Goal: Task Accomplishment & Management: Complete application form

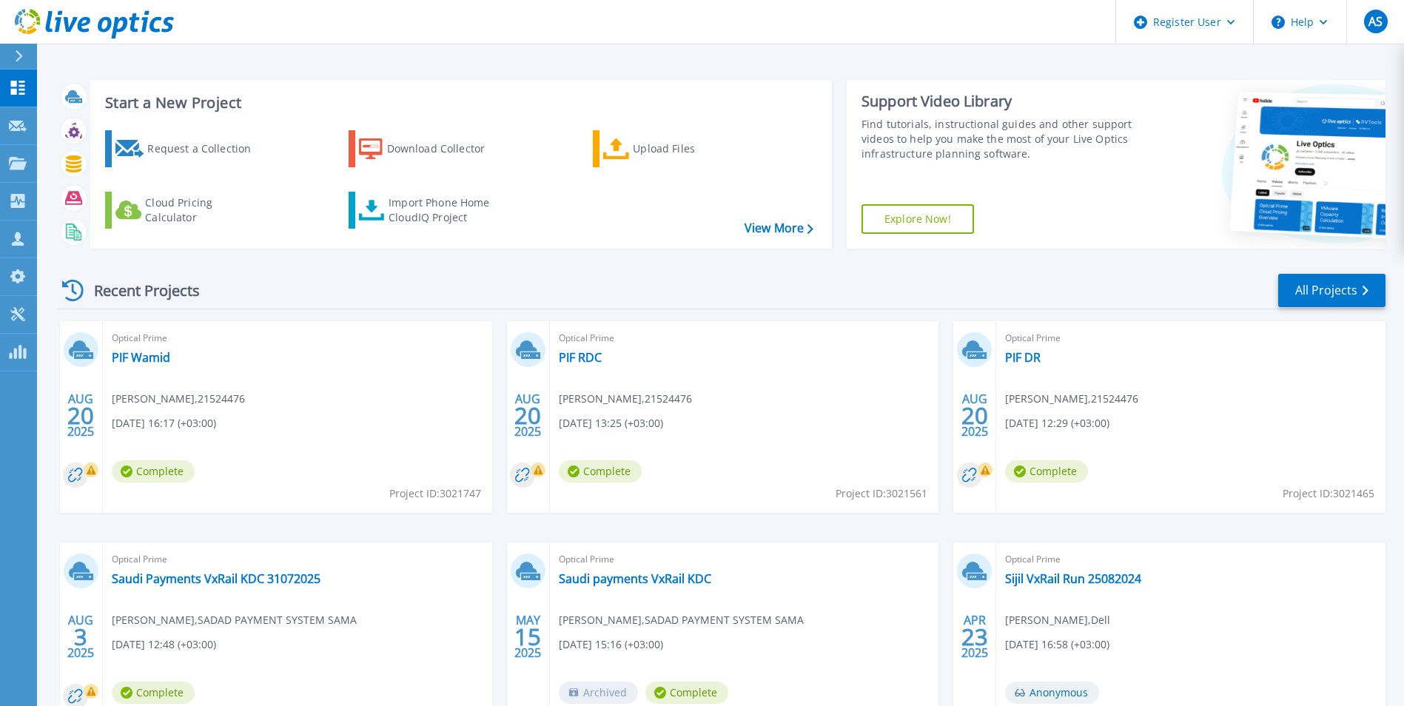
click at [244, 163] on div "Request a Collection" at bounding box center [206, 149] width 118 height 30
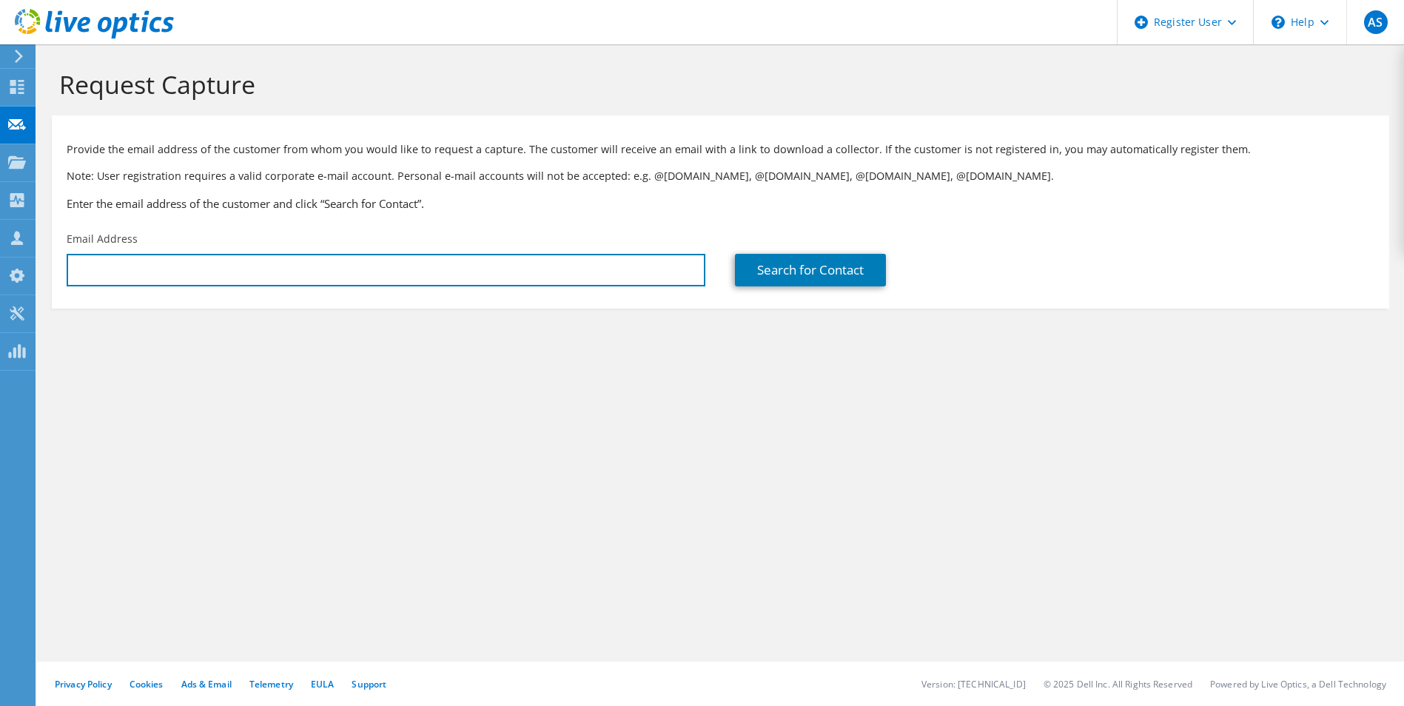
click at [583, 278] on input "text" at bounding box center [386, 270] width 639 height 33
click at [182, 270] on input "text" at bounding box center [386, 270] width 639 height 33
type input "b"
click at [177, 266] on input "text" at bounding box center [386, 270] width 639 height 33
type input "[EMAIL_ADDRESS][DOMAIN_NAME]"
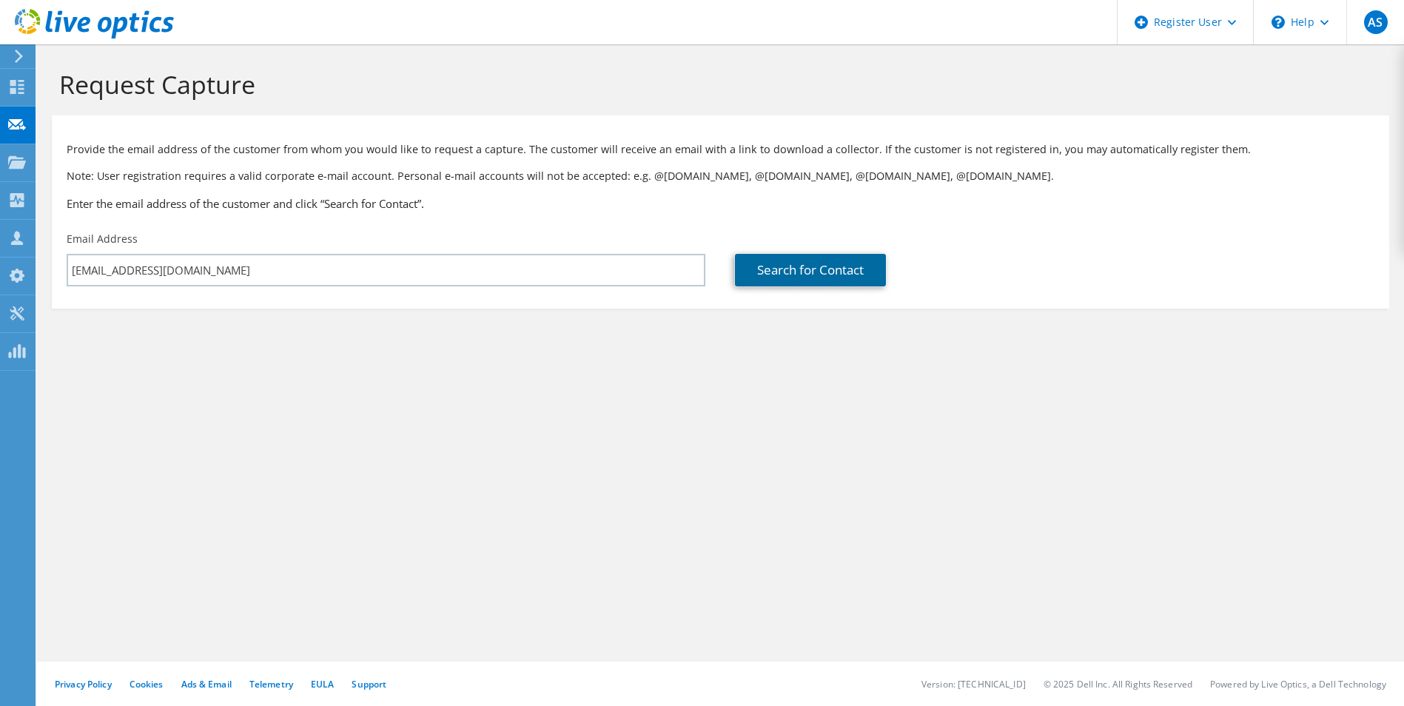
click at [804, 263] on link "Search for Contact" at bounding box center [810, 270] width 151 height 33
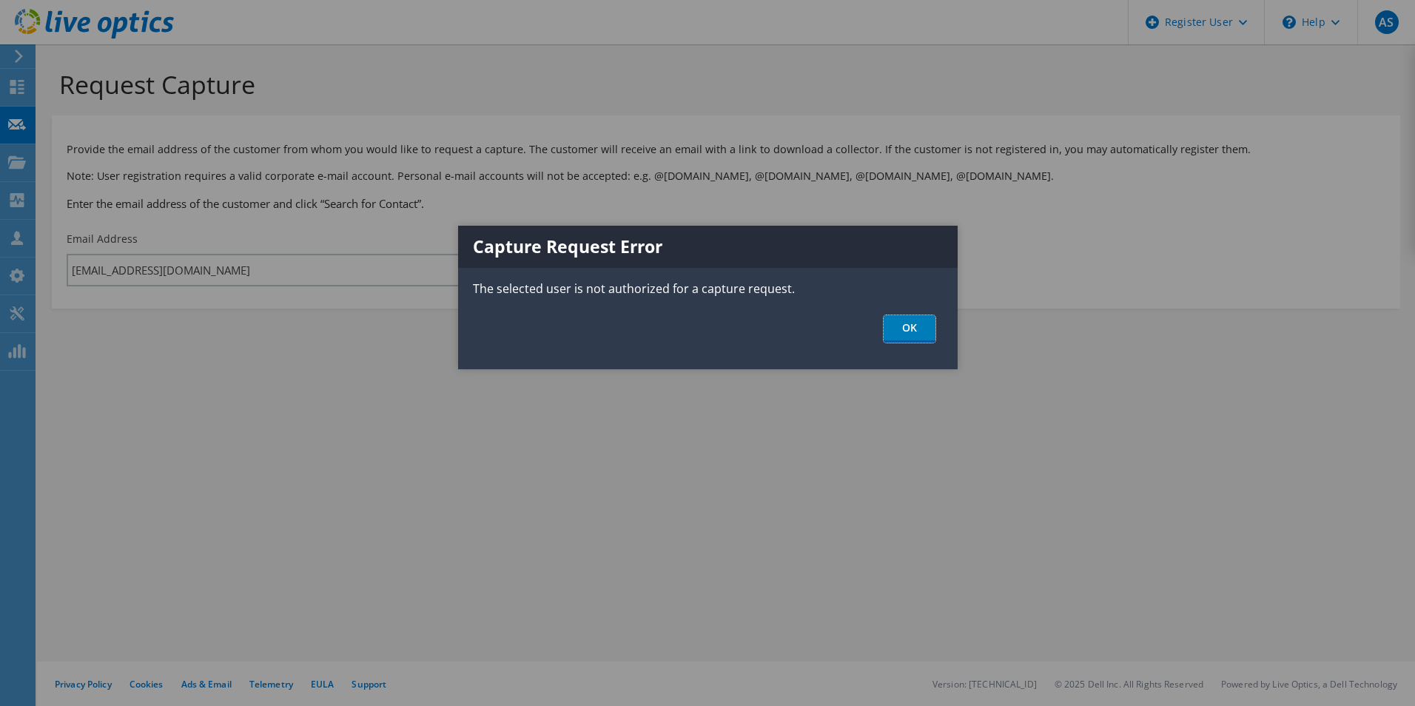
click at [916, 320] on link "OK" at bounding box center [910, 328] width 52 height 27
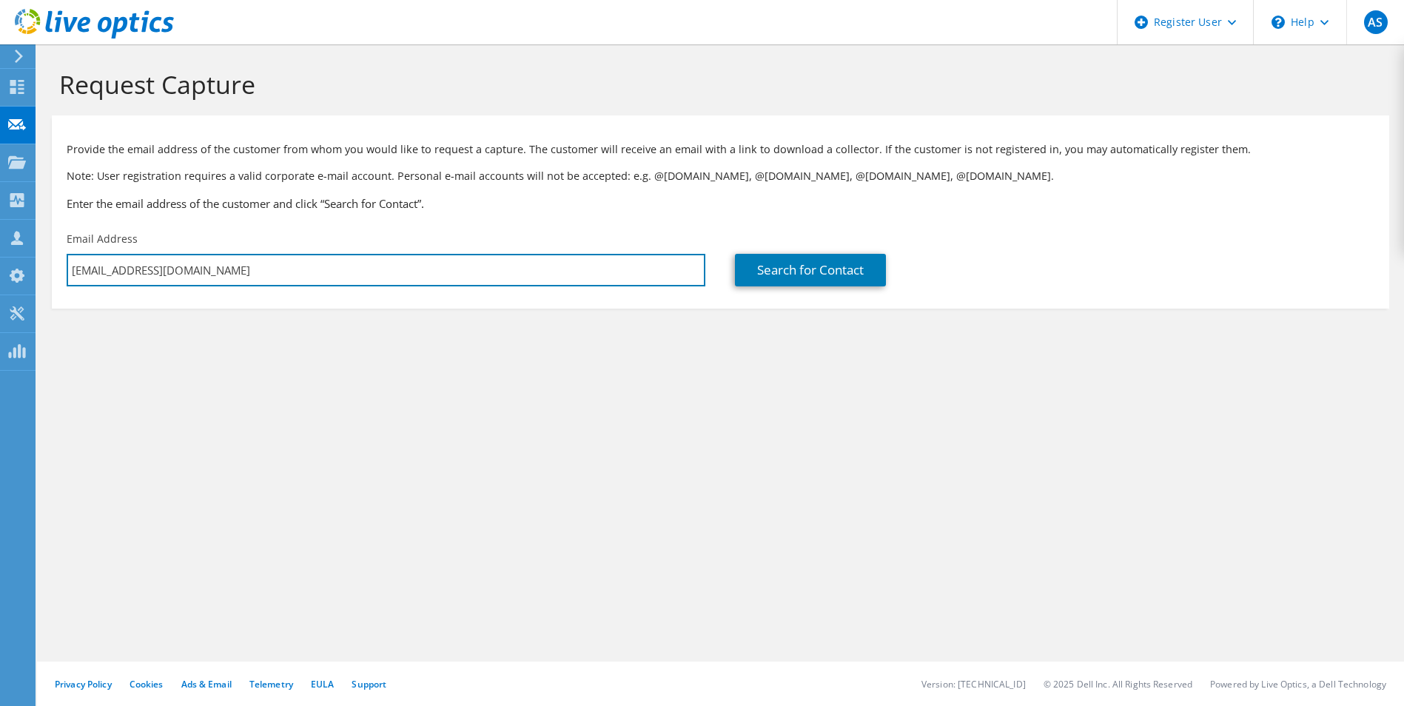
click at [201, 262] on input "ali.salem@dell.com" at bounding box center [386, 270] width 639 height 33
click at [252, 259] on input "text" at bounding box center [386, 270] width 639 height 33
paste input "'Rana Alhothily' <ralhothily@pif.gov.sa>"
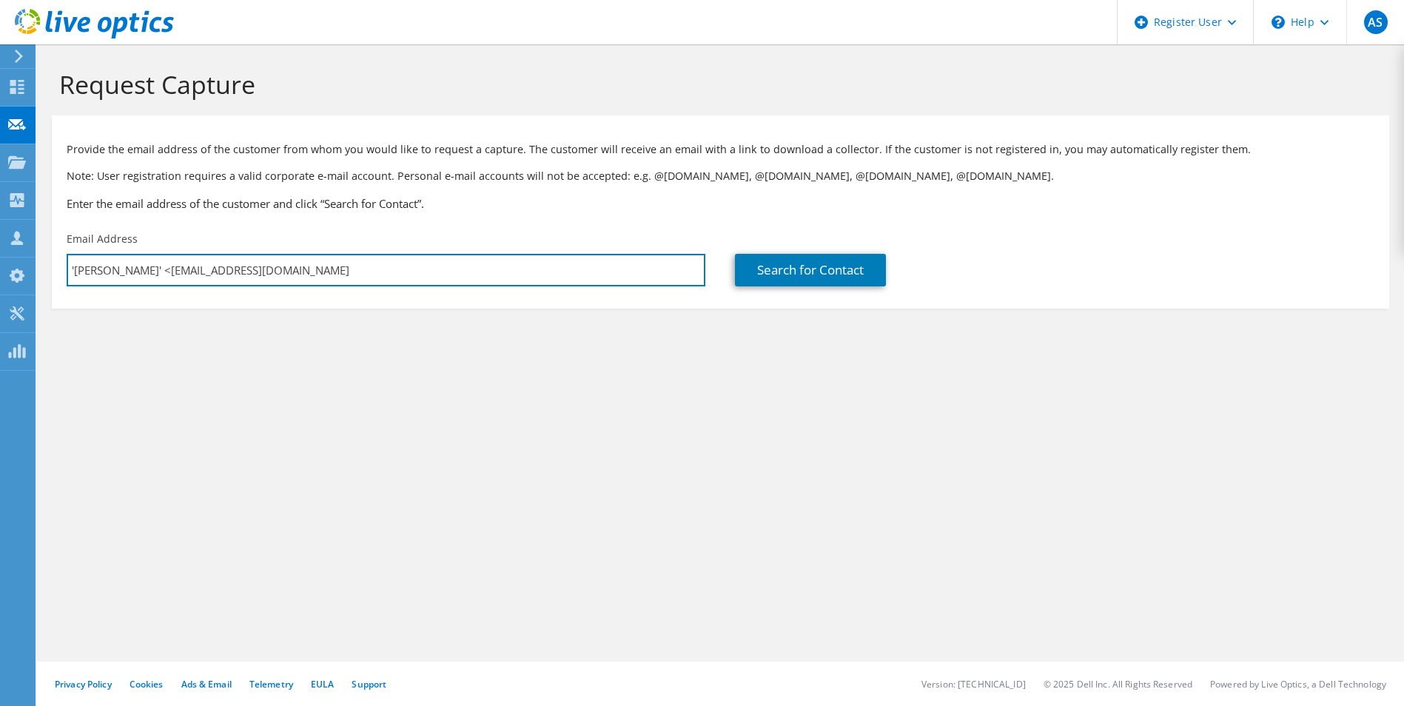
drag, startPoint x: 160, startPoint y: 275, endPoint x: -3, endPoint y: 259, distance: 163.5
click at [0, 259] on html "AS Dell User Ali Salem Ali.Salem@dell.com Dell My Profile Log Out \n Help Explo…" at bounding box center [702, 353] width 1404 height 706
type input "ralhothily@pif.gov.sa"
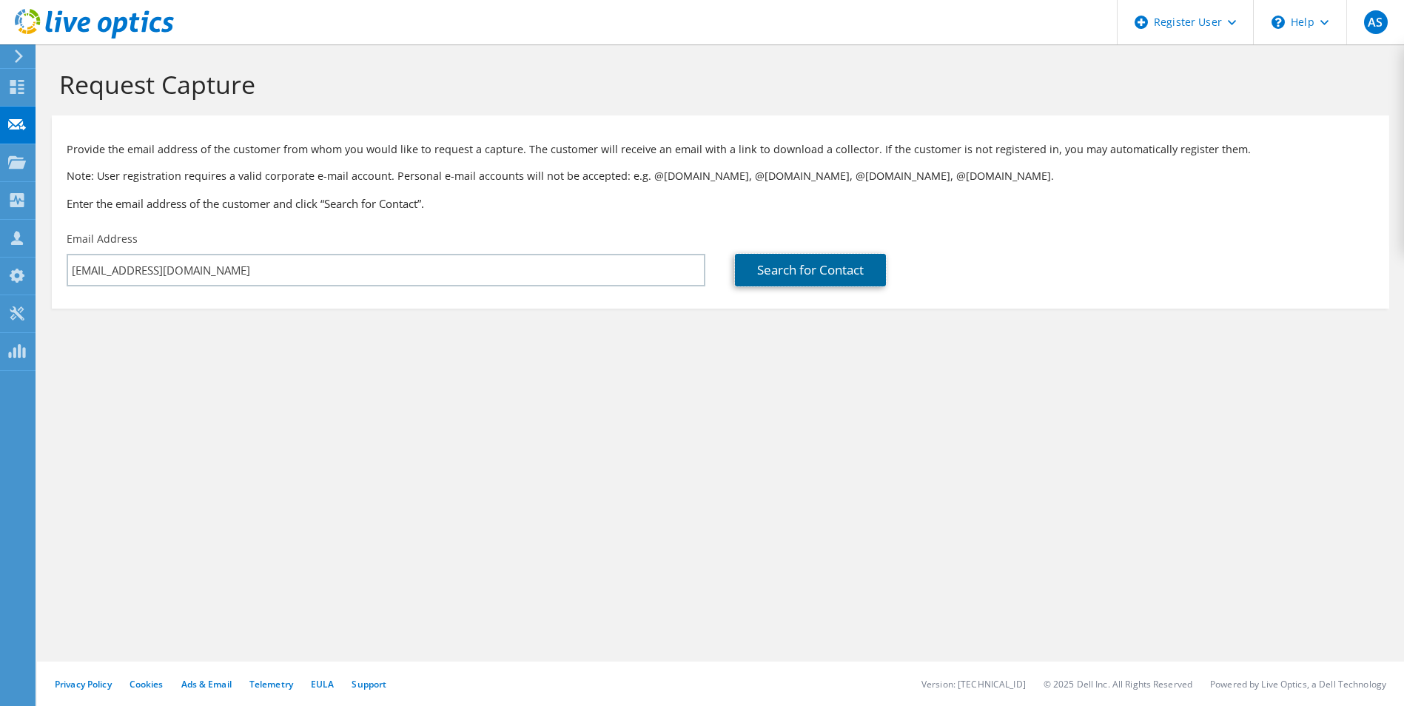
click at [857, 256] on link "Search for Contact" at bounding box center [810, 270] width 151 height 33
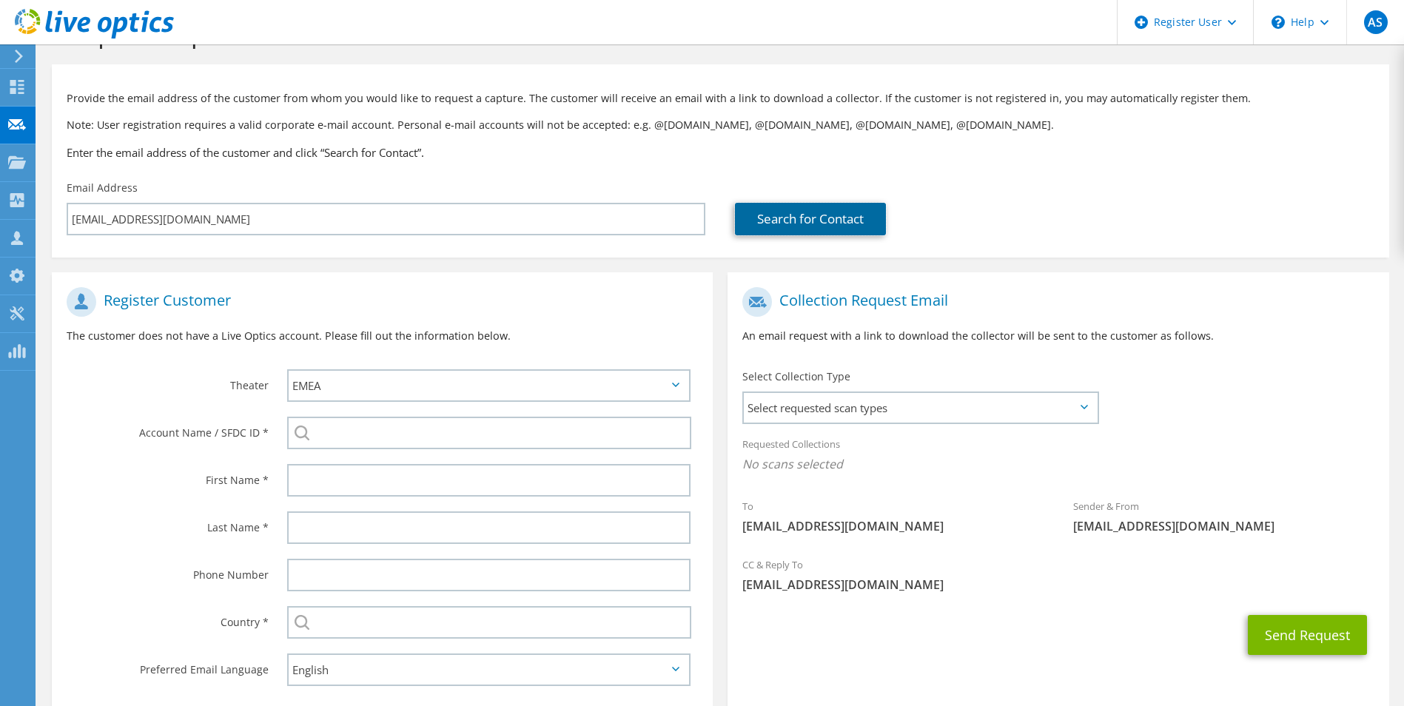
scroll to position [135, 0]
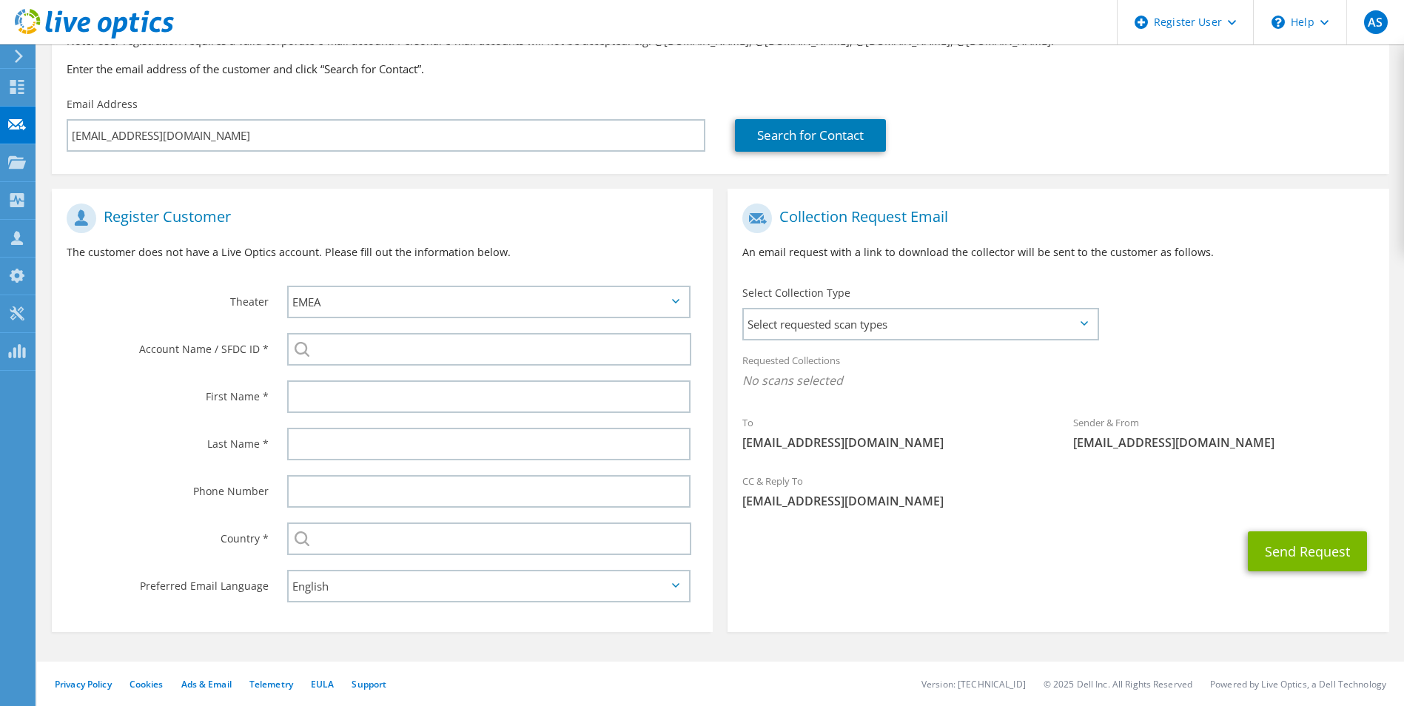
click at [1017, 329] on span "Select requested scan types" at bounding box center [920, 324] width 352 height 30
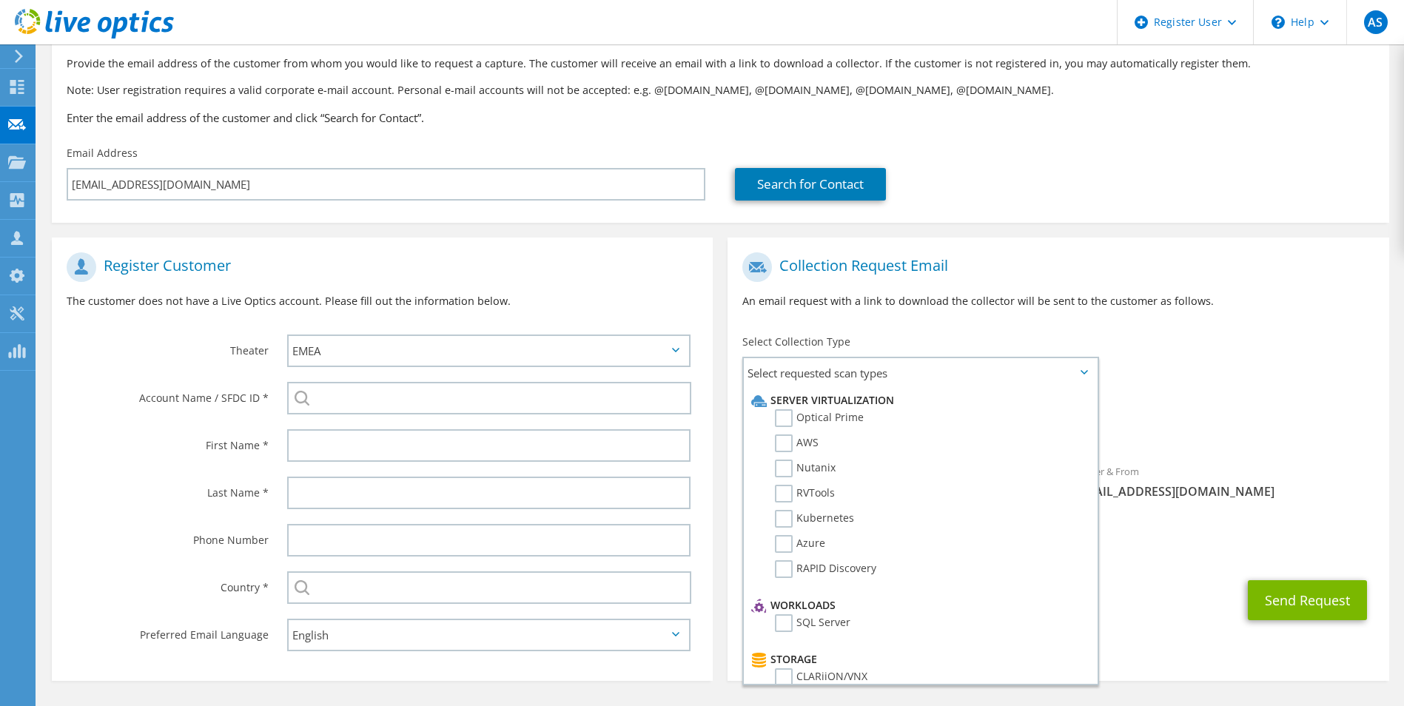
scroll to position [61, 0]
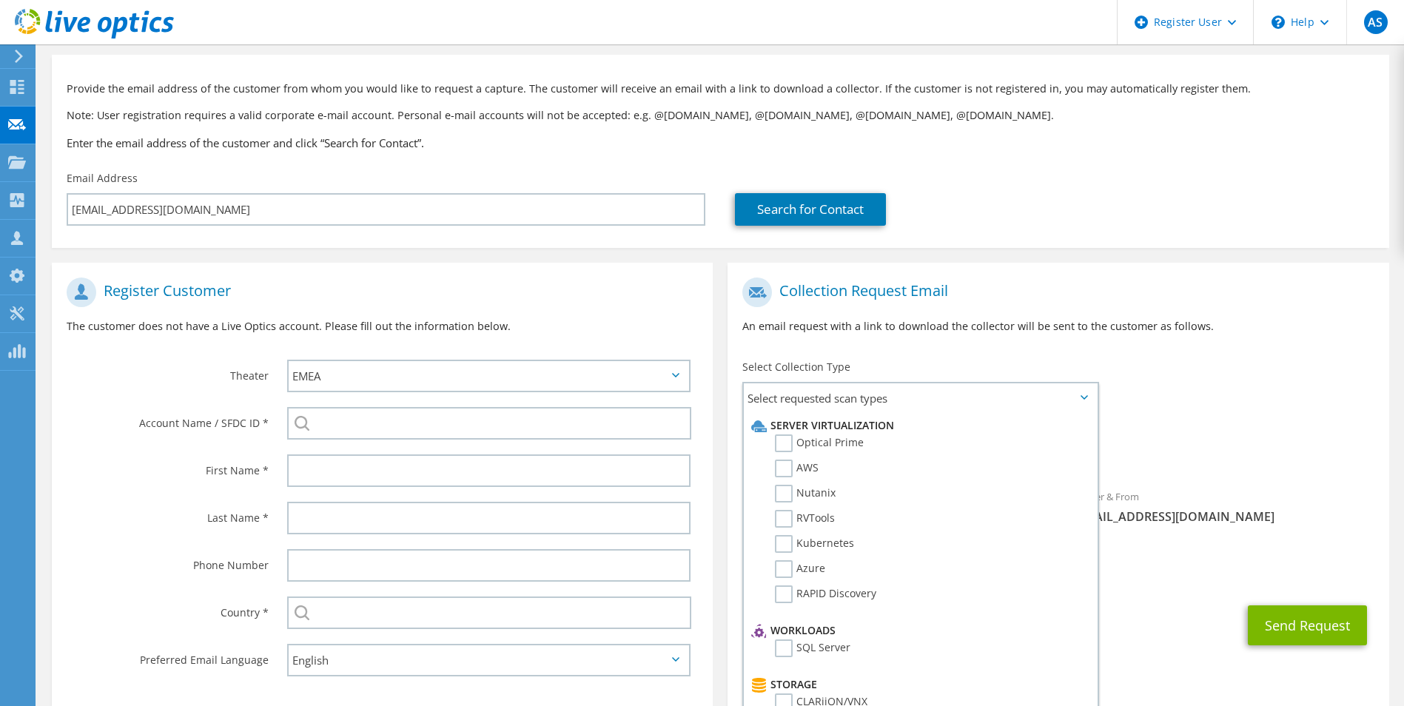
click at [1243, 320] on p "An email request with a link to download the collector will be sent to the cust…" at bounding box center [1057, 326] width 631 height 16
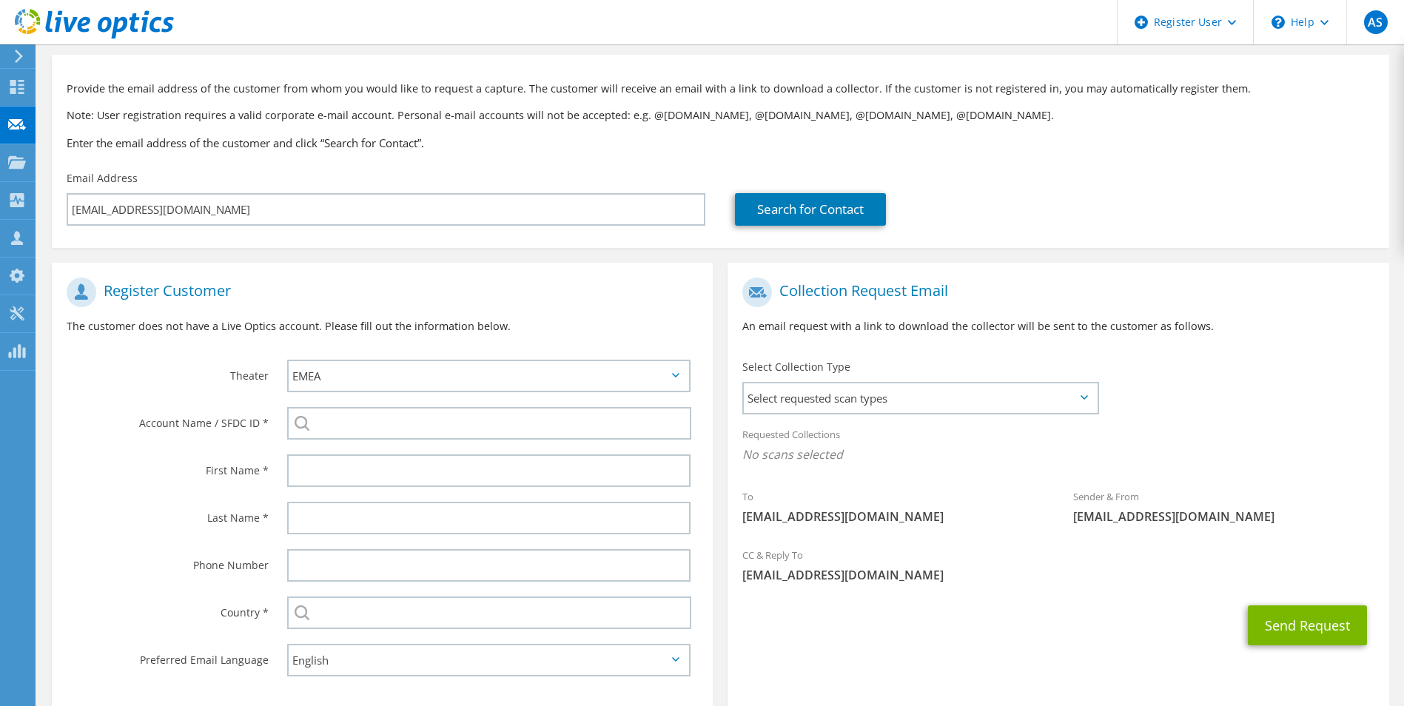
click at [1304, 12] on div "\n Help" at bounding box center [1299, 22] width 93 height 44
click at [1307, 56] on link "Explore Helpful Articles" at bounding box center [1336, 63] width 165 height 36
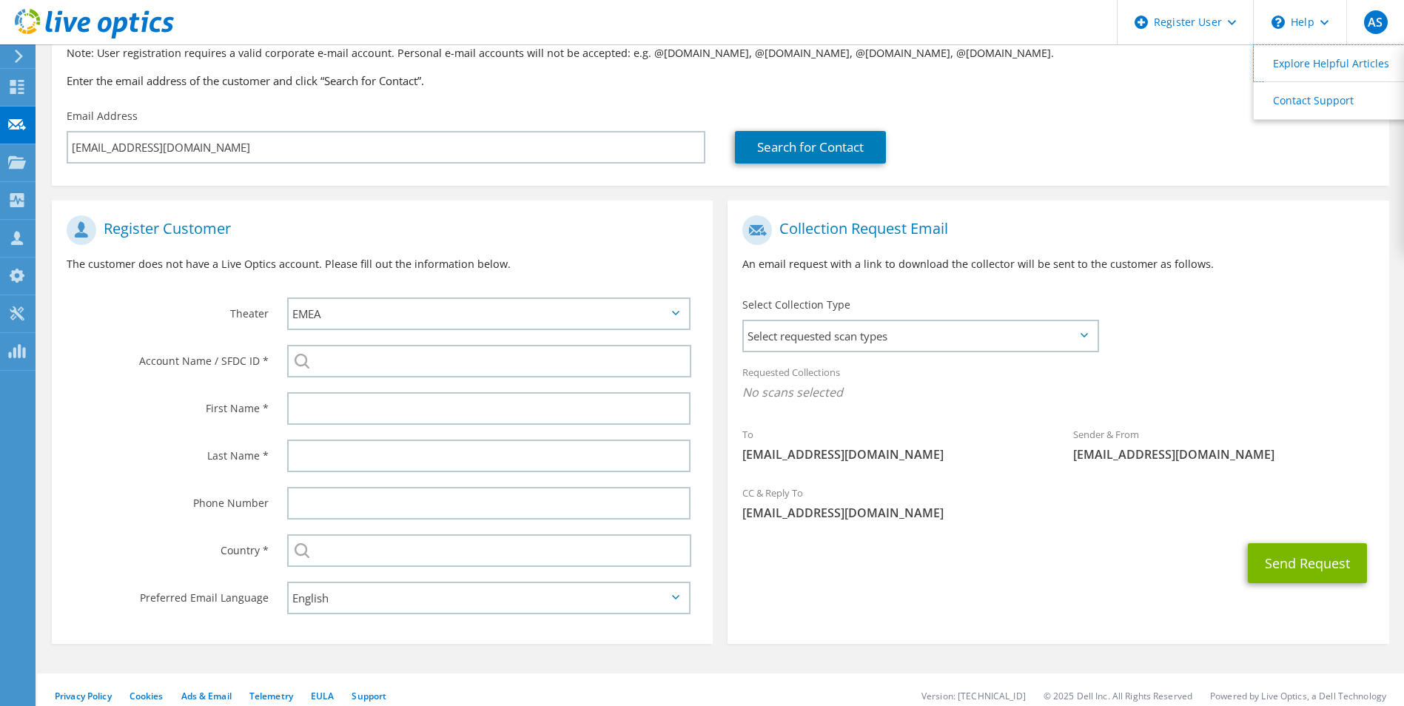
scroll to position [135, 0]
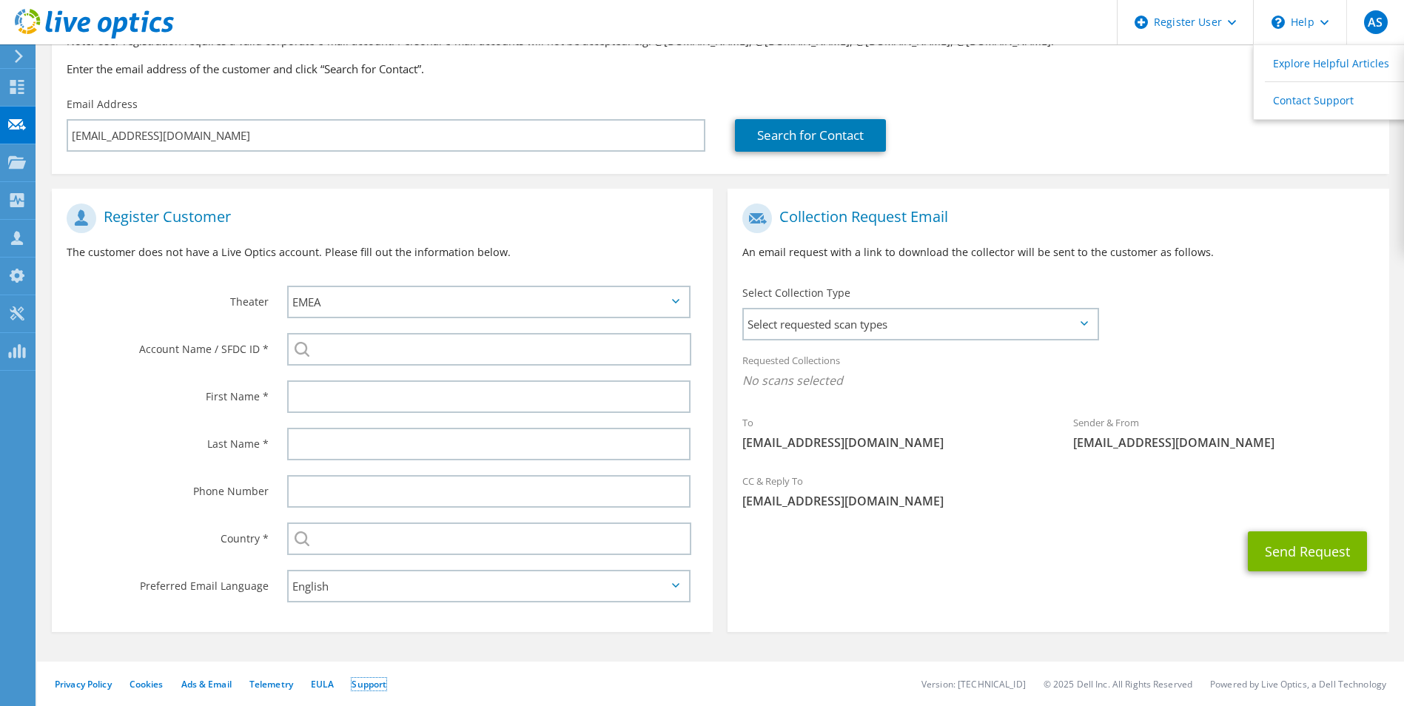
click at [360, 686] on link "Support" at bounding box center [369, 684] width 35 height 13
click at [988, 323] on span "Select requested scan types" at bounding box center [920, 324] width 352 height 30
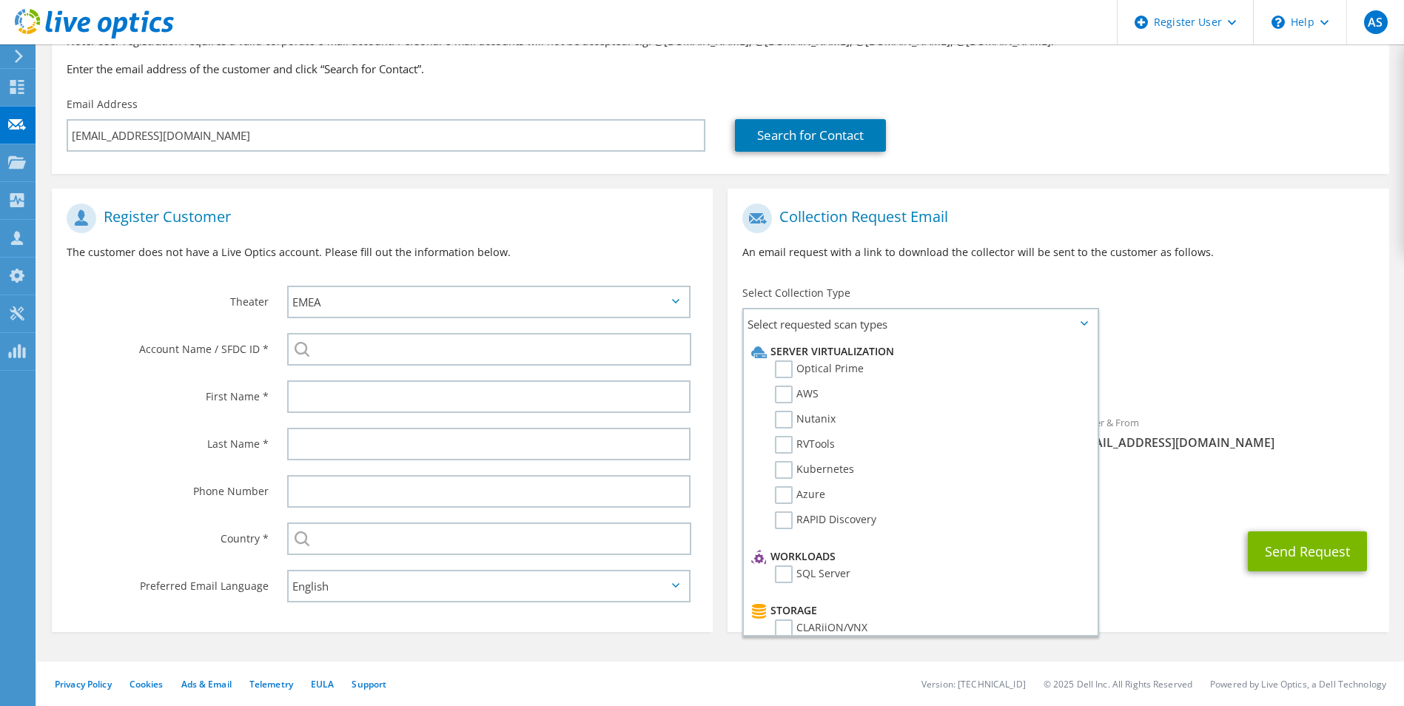
click at [1317, 202] on div "Collection Request Email An email request with a link to download the collector…" at bounding box center [1057, 237] width 661 height 82
